Goal: Find contact information: Find contact information

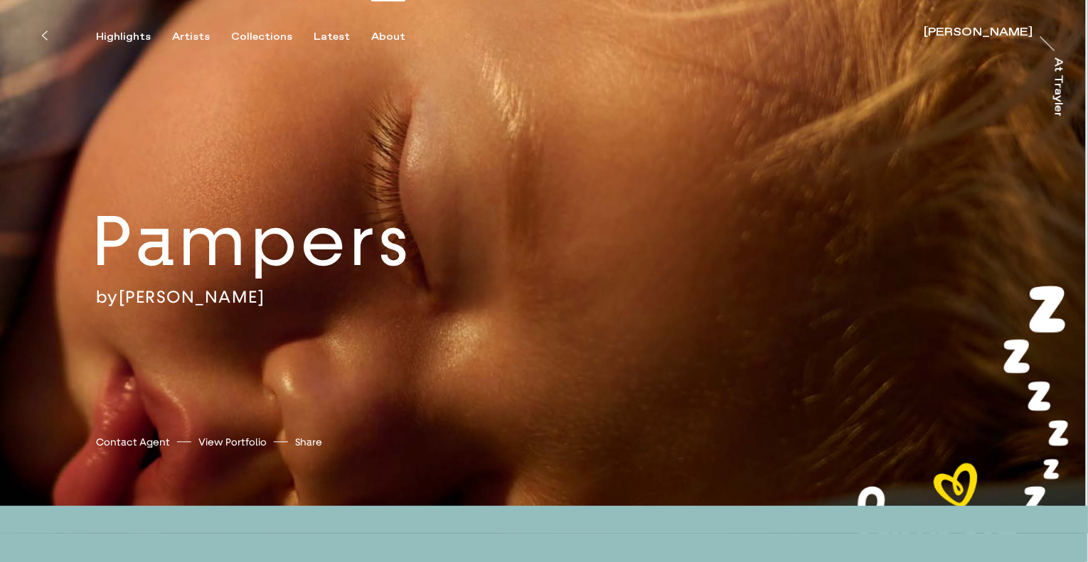
click at [384, 38] on div "About" at bounding box center [388, 37] width 34 height 13
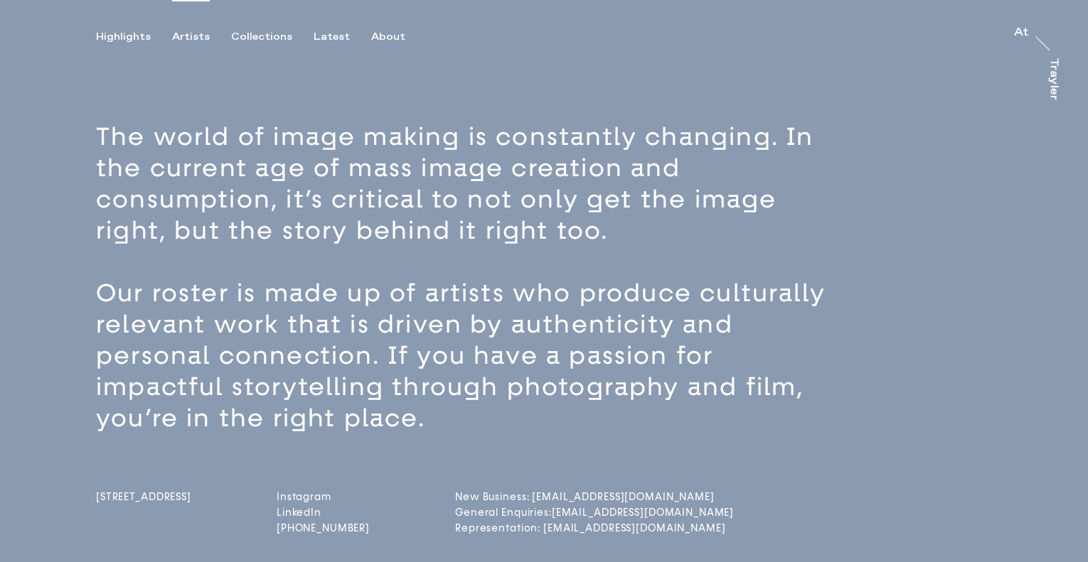
click at [193, 36] on div "Artists" at bounding box center [191, 37] width 38 height 13
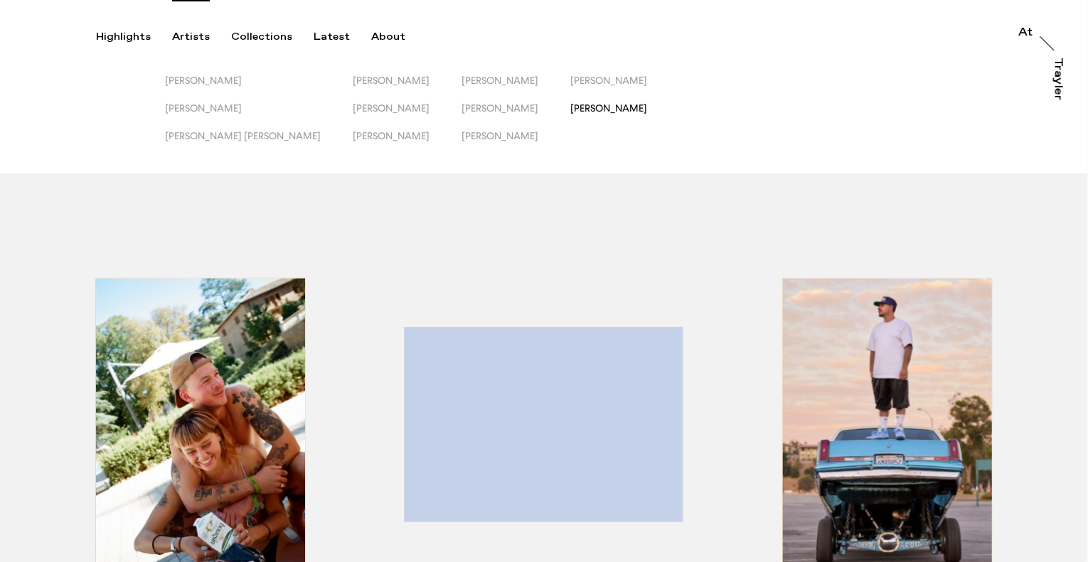
click at [570, 108] on span "[PERSON_NAME]" at bounding box center [608, 107] width 77 height 11
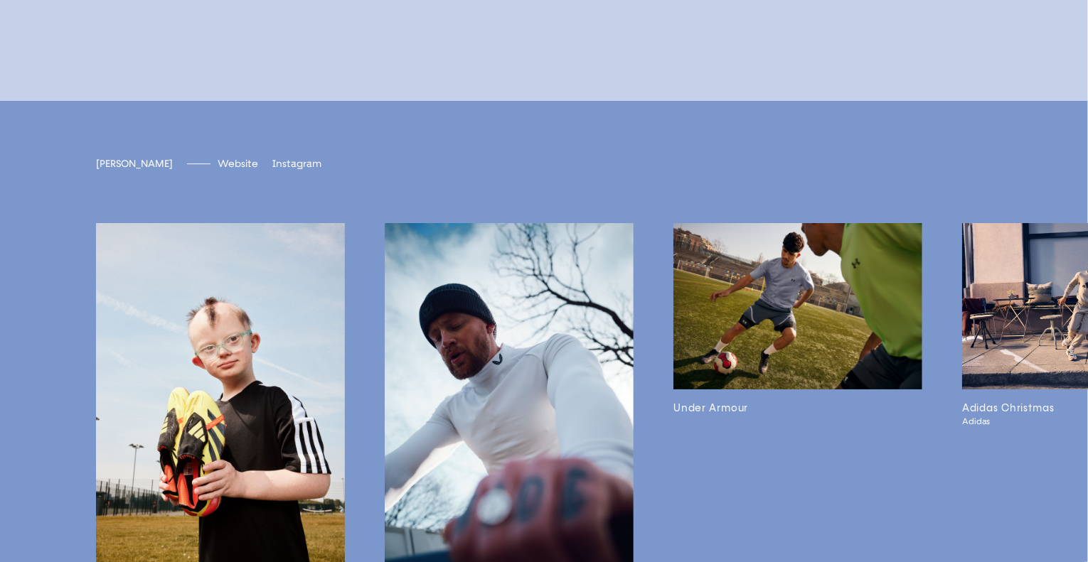
scroll to position [3498, 0]
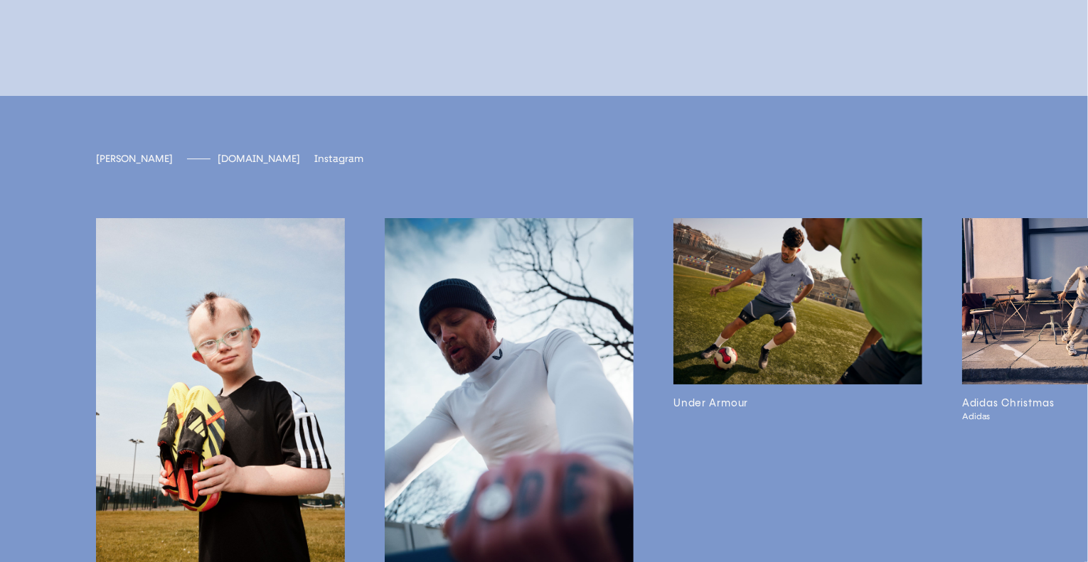
click at [218, 165] on span "[DOMAIN_NAME]" at bounding box center [259, 159] width 82 height 12
